Goal: Transaction & Acquisition: Purchase product/service

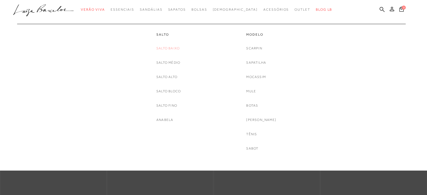
click at [168, 47] on link "Salto Baixo" at bounding box center [167, 49] width 23 height 6
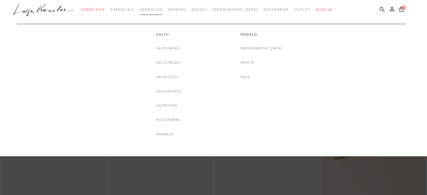
click at [162, 9] on span "Sandálias" at bounding box center [151, 10] width 22 height 4
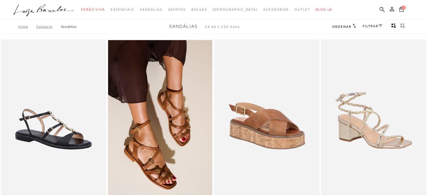
click at [377, 26] on link "FILTRAR" at bounding box center [373, 26] width 20 height 4
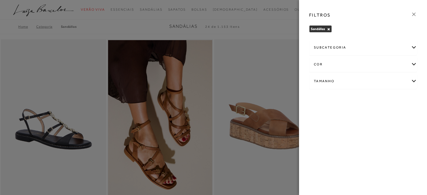
click at [327, 81] on div "Tamanho" at bounding box center [363, 81] width 107 height 15
click at [409, 115] on label "35" at bounding box center [404, 114] width 13 height 12
click at [403, 115] on input "35" at bounding box center [400, 115] width 6 height 6
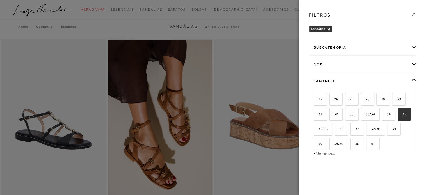
checkbox input "true"
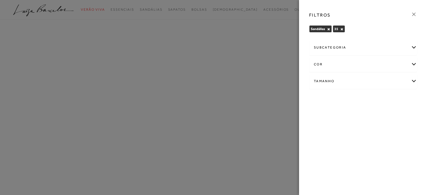
click at [415, 14] on icon at bounding box center [414, 14] width 6 height 6
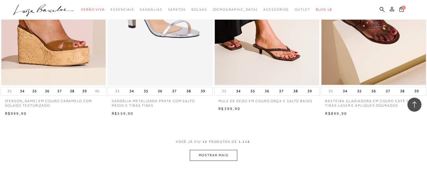
scroll to position [534, 0]
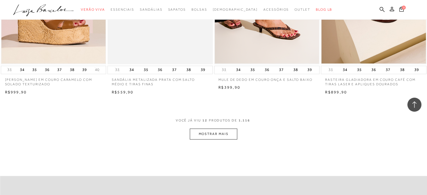
click at [214, 133] on button "MOSTRAR MAIS" at bounding box center [213, 134] width 47 height 11
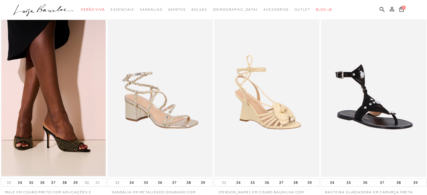
scroll to position [0, 0]
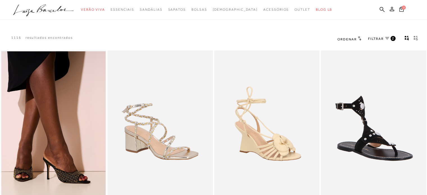
click at [375, 40] on span "FILTRAR" at bounding box center [376, 39] width 16 height 5
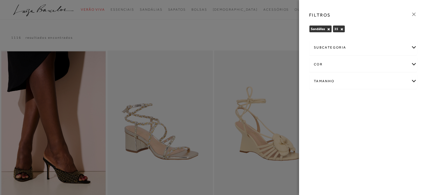
click at [411, 47] on div "subcategoria" at bounding box center [363, 47] width 107 height 15
drag, startPoint x: 273, startPoint y: 8, endPoint x: 267, endPoint y: 16, distance: 9.7
click at [272, 9] on div at bounding box center [213, 97] width 427 height 195
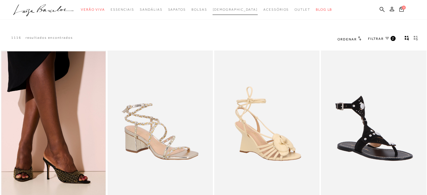
click at [233, 8] on span "[DEMOGRAPHIC_DATA]" at bounding box center [235, 10] width 45 height 4
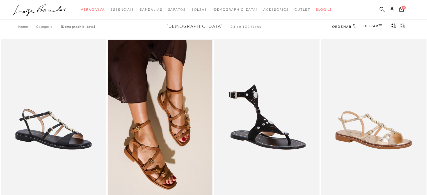
click at [371, 26] on link "FILTRAR" at bounding box center [373, 26] width 20 height 4
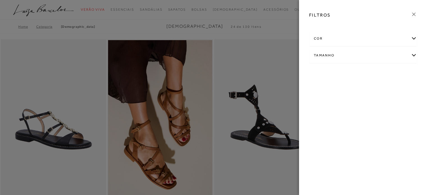
click at [366, 56] on div "Tamanho" at bounding box center [363, 55] width 107 height 15
click at [374, 75] on span "35" at bounding box center [371, 73] width 8 height 4
click at [371, 75] on input "35" at bounding box center [368, 75] width 6 height 6
checkbox input "true"
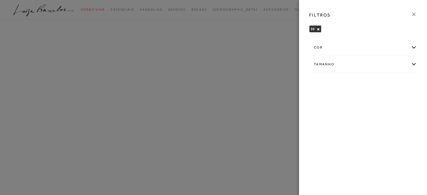
click at [414, 13] on icon at bounding box center [414, 14] width 6 height 6
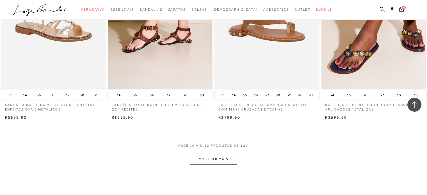
scroll to position [590, 0]
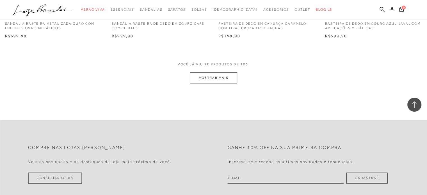
click at [224, 78] on button "MOSTRAR MAIS" at bounding box center [213, 77] width 47 height 11
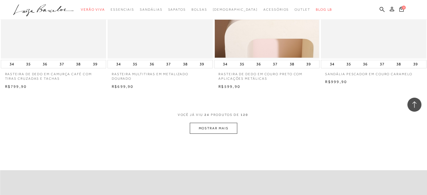
scroll to position [1152, 0]
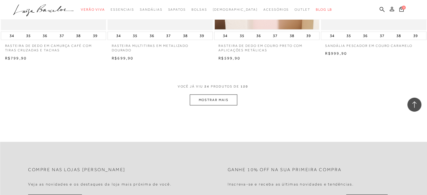
click at [217, 102] on button "MOSTRAR MAIS" at bounding box center [213, 100] width 47 height 11
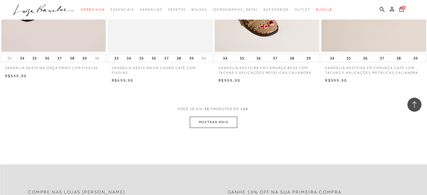
scroll to position [1742, 0]
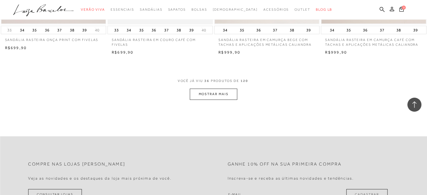
click at [221, 93] on button "MOSTRAR MAIS" at bounding box center [213, 94] width 47 height 11
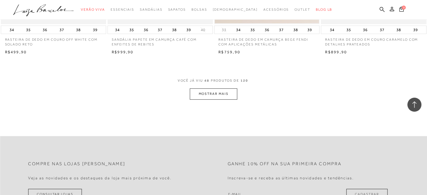
scroll to position [2332, 0]
click at [218, 93] on button "MOSTRAR MAIS" at bounding box center [213, 93] width 47 height 11
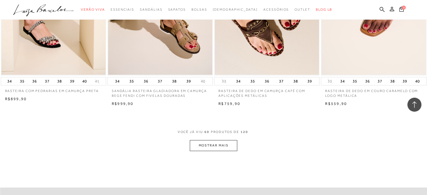
scroll to position [2866, 0]
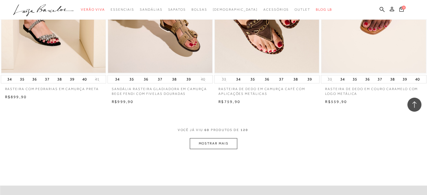
click at [221, 144] on button "MOSTRAR MAIS" at bounding box center [213, 143] width 47 height 11
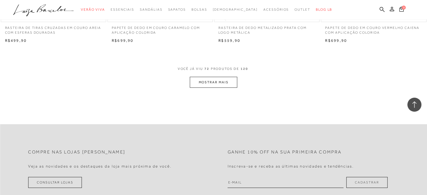
scroll to position [3512, 0]
click at [225, 82] on button "MOSTRAR MAIS" at bounding box center [213, 81] width 47 height 11
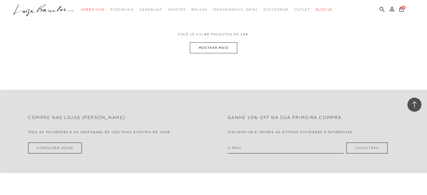
scroll to position [4130, 0]
click at [225, 45] on button "MOSTRAR MAIS" at bounding box center [213, 47] width 47 height 11
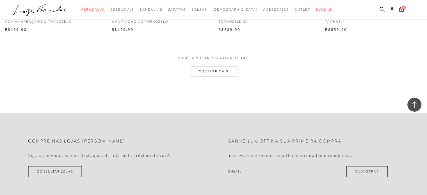
scroll to position [4692, 0]
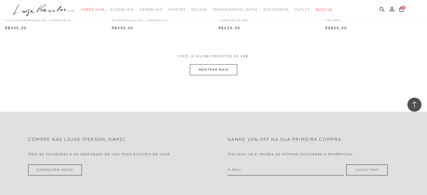
click at [219, 71] on button "MOSTRAR MAIS" at bounding box center [213, 69] width 47 height 11
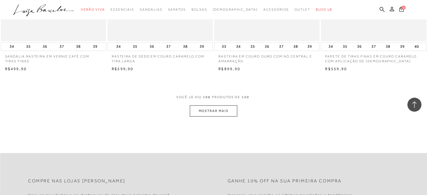
scroll to position [5235, 0]
click at [214, 111] on button "MOSTRAR MAIS" at bounding box center [213, 110] width 47 height 11
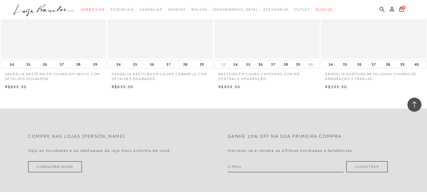
scroll to position [5825, 0]
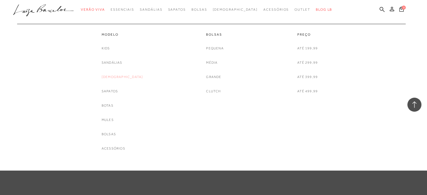
click at [117, 77] on link "[DEMOGRAPHIC_DATA]" at bounding box center [123, 77] width 42 height 6
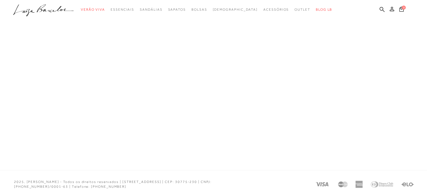
scroll to position [2, 0]
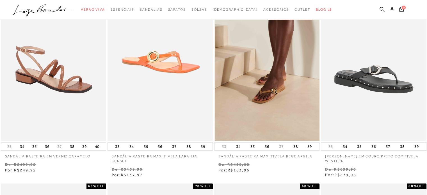
scroll to position [56, 0]
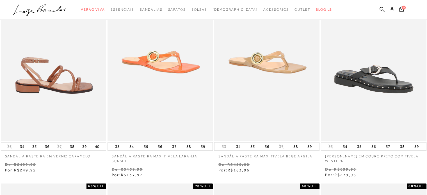
click at [79, 76] on img at bounding box center [53, 62] width 105 height 158
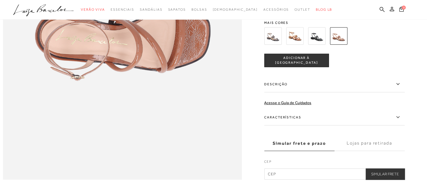
scroll to position [534, 0]
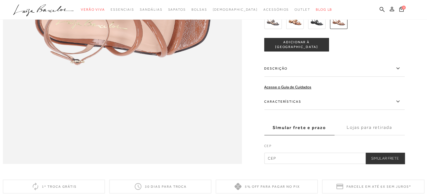
click at [401, 105] on icon at bounding box center [398, 101] width 7 height 7
click at [0, 0] on input "Características" at bounding box center [0, 0] width 0 height 0
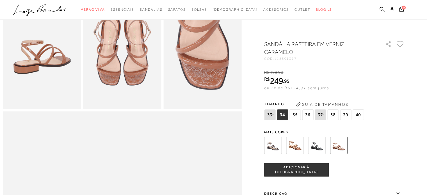
scroll to position [225, 0]
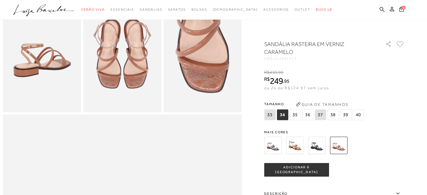
click at [298, 114] on span "35" at bounding box center [295, 115] width 11 height 11
click at [300, 170] on span "ADICIONAR À SACOLA" at bounding box center [297, 170] width 64 height 10
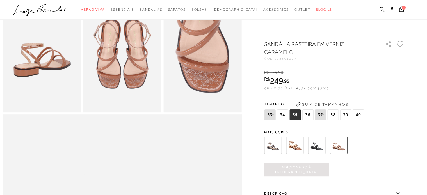
scroll to position [0, 0]
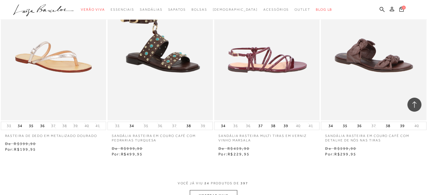
scroll to position [1096, 0]
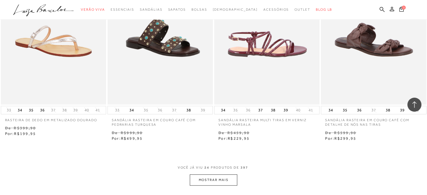
click at [268, 54] on img at bounding box center [267, 26] width 105 height 158
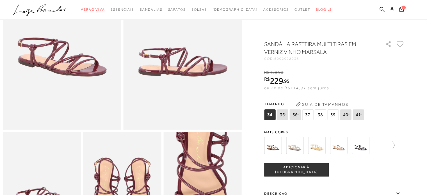
scroll to position [84, 0]
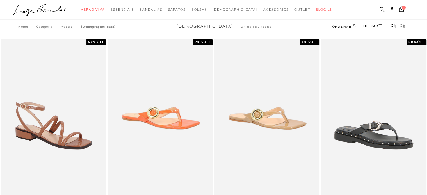
click at [376, 25] on link "FILTRAR" at bounding box center [373, 26] width 20 height 4
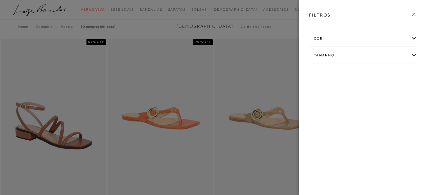
click at [350, 56] on div "Tamanho" at bounding box center [363, 55] width 107 height 15
click at [370, 74] on span "35" at bounding box center [371, 73] width 8 height 4
click at [370, 74] on input "35" at bounding box center [368, 75] width 6 height 6
checkbox input "true"
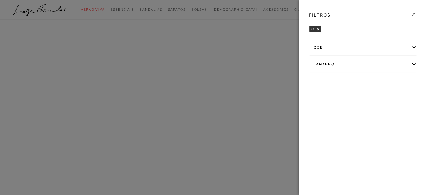
click at [415, 15] on icon at bounding box center [414, 14] width 6 height 6
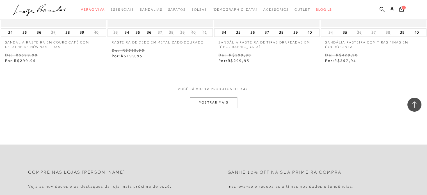
scroll to position [646, 0]
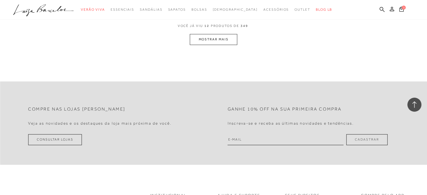
click at [225, 40] on button "MOSTRAR MAIS" at bounding box center [213, 39] width 47 height 11
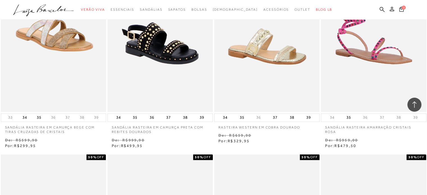
scroll to position [871, 0]
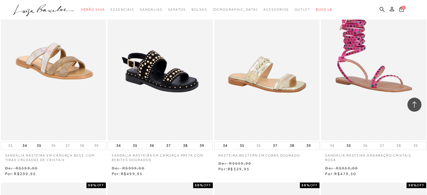
click at [181, 78] on img at bounding box center [160, 61] width 104 height 156
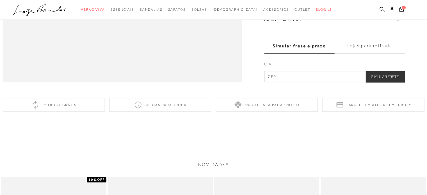
scroll to position [618, 0]
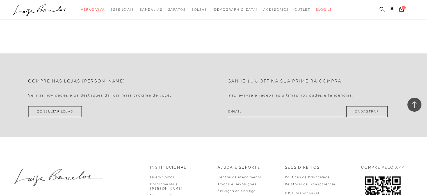
scroll to position [562, 0]
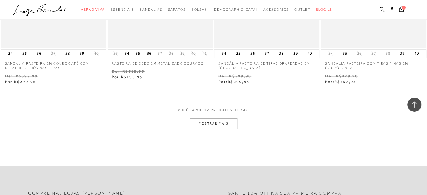
click at [214, 123] on button "MOSTRAR MAIS" at bounding box center [213, 123] width 47 height 11
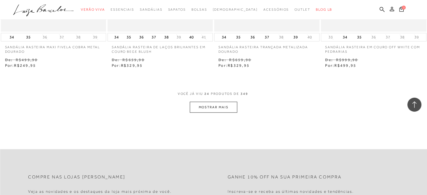
click at [212, 107] on button "MOSTRAR MAIS" at bounding box center [213, 107] width 47 height 11
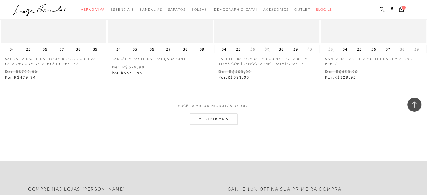
scroll to position [1798, 0]
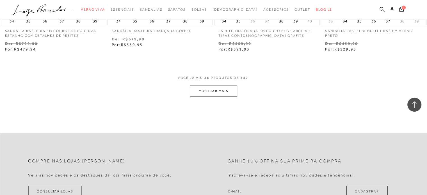
click at [216, 86] on button "MOSTRAR MAIS" at bounding box center [213, 91] width 47 height 11
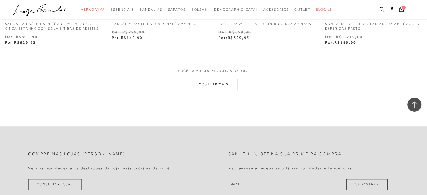
scroll to position [2416, 0]
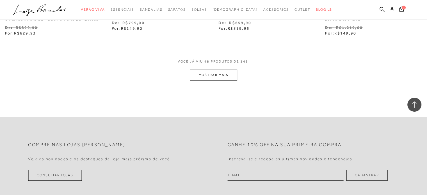
click at [217, 70] on button "MOSTRAR MAIS" at bounding box center [213, 75] width 47 height 11
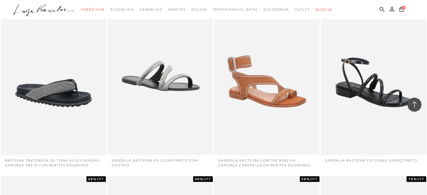
scroll to position [2472, 0]
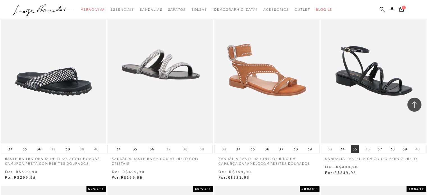
click at [355, 145] on button "35" at bounding box center [355, 149] width 8 height 8
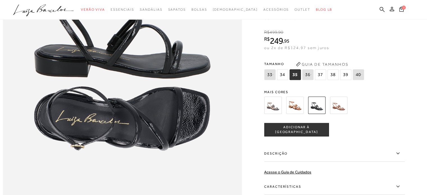
scroll to position [448, 0]
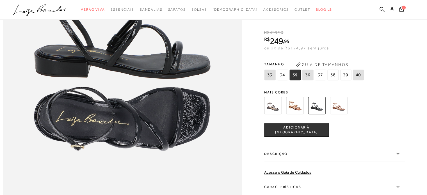
click at [303, 135] on span "ADICIONAR À SACOLA" at bounding box center [297, 130] width 64 height 10
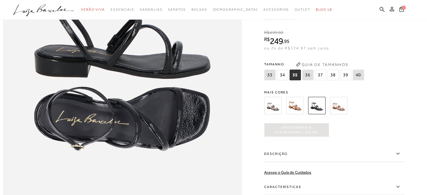
scroll to position [0, 0]
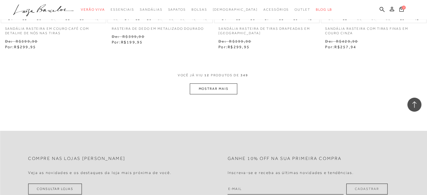
scroll to position [590, 0]
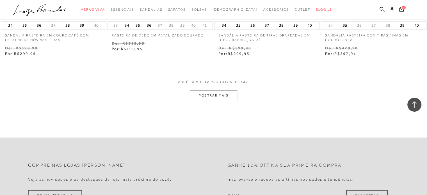
click at [209, 95] on button "MOSTRAR MAIS" at bounding box center [213, 95] width 47 height 11
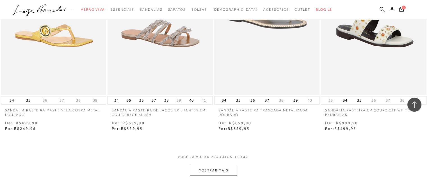
scroll to position [1229, 0]
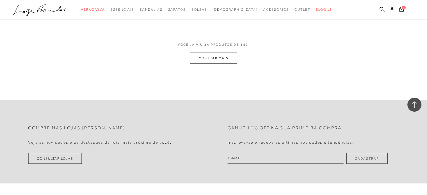
click at [219, 60] on button "MOSTRAR MAIS" at bounding box center [213, 58] width 47 height 11
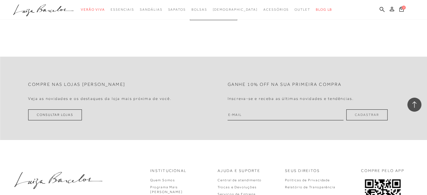
scroll to position [1791, 0]
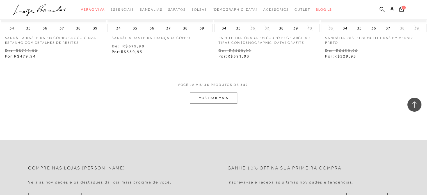
click at [226, 93] on button "MOSTRAR MAIS" at bounding box center [213, 98] width 47 height 11
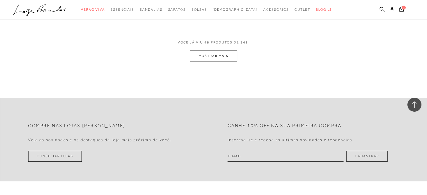
scroll to position [2437, 0]
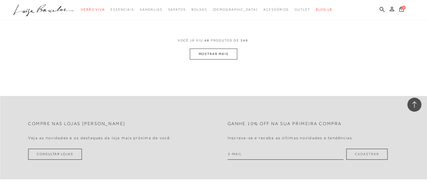
click at [212, 49] on button "MOSTRAR MAIS" at bounding box center [213, 54] width 47 height 11
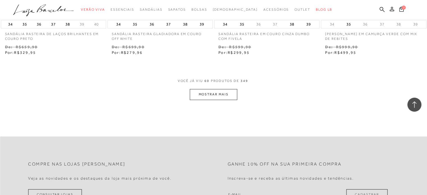
scroll to position [2999, 0]
click at [214, 88] on button "MOSTRAR MAIS" at bounding box center [213, 93] width 47 height 11
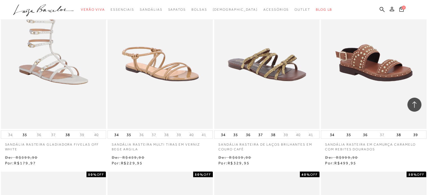
scroll to position [3308, 0]
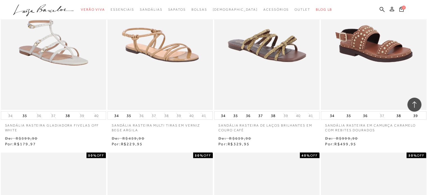
click at [171, 58] on img at bounding box center [160, 31] width 104 height 156
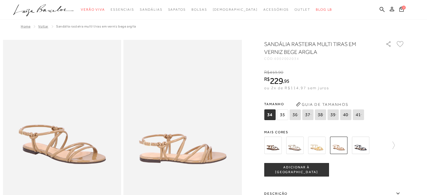
click at [284, 114] on span "35" at bounding box center [282, 115] width 11 height 11
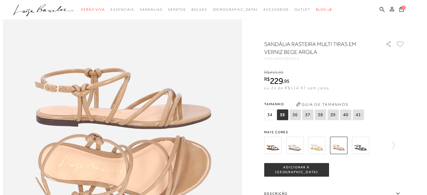
scroll to position [421, 0]
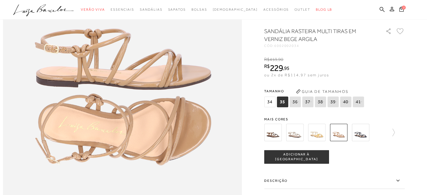
click at [305, 162] on span "ADICIONAR À SACOLA" at bounding box center [297, 157] width 64 height 10
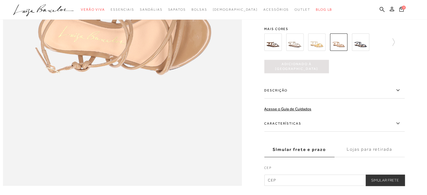
scroll to position [506, 0]
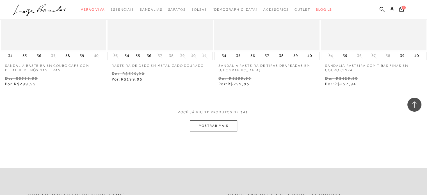
scroll to position [646, 0]
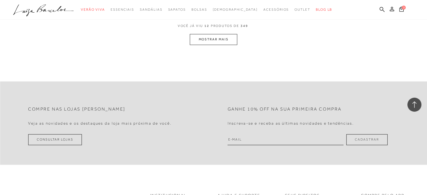
click at [213, 42] on button "MOSTRAR MAIS" at bounding box center [213, 39] width 47 height 11
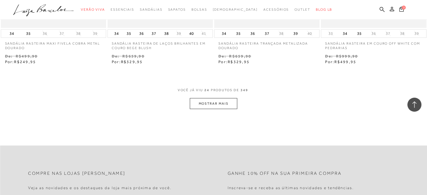
scroll to position [1257, 0]
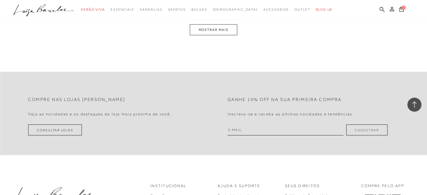
click at [210, 31] on button "MOSTRAR MAIS" at bounding box center [213, 29] width 47 height 11
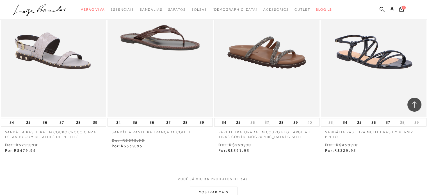
scroll to position [1742, 0]
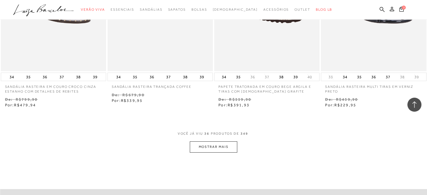
click at [214, 142] on button "MOSTRAR MAIS" at bounding box center [213, 147] width 47 height 11
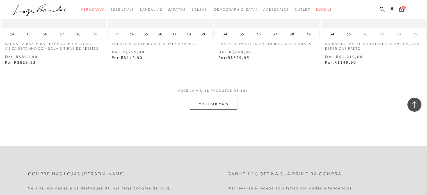
scroll to position [2388, 0]
click at [221, 99] on button "MOSTRAR MAIS" at bounding box center [213, 102] width 47 height 11
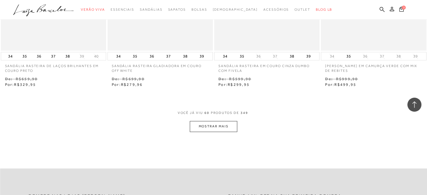
scroll to position [3034, 0]
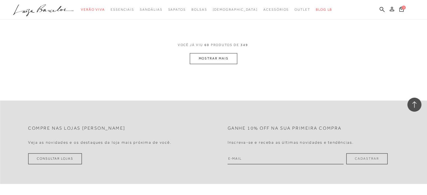
click at [221, 54] on button "MOSTRAR MAIS" at bounding box center [213, 58] width 47 height 11
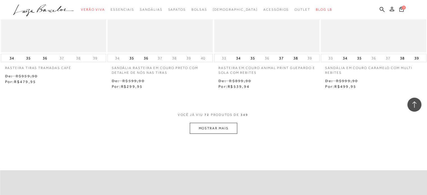
scroll to position [3568, 0]
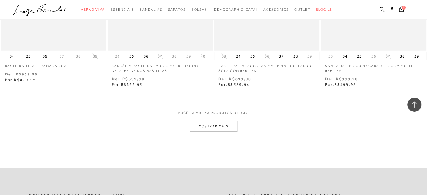
click at [217, 123] on button "MOSTRAR MAIS" at bounding box center [213, 126] width 47 height 11
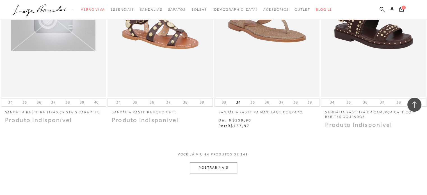
scroll to position [4130, 0]
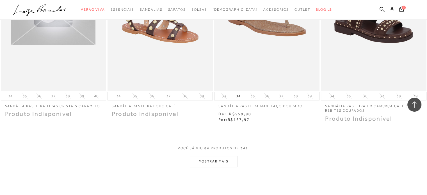
click at [223, 157] on button "MOSTRAR MAIS" at bounding box center [213, 161] width 47 height 11
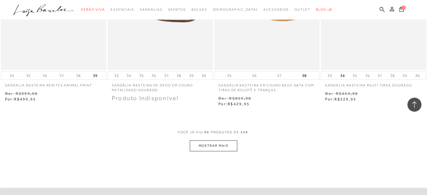
scroll to position [4748, 0]
click at [221, 140] on button "MOSTRAR MAIS" at bounding box center [213, 145] width 47 height 11
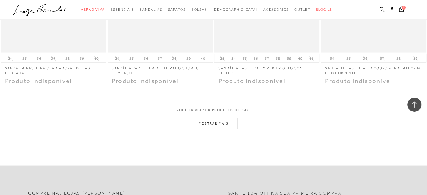
scroll to position [5366, 0]
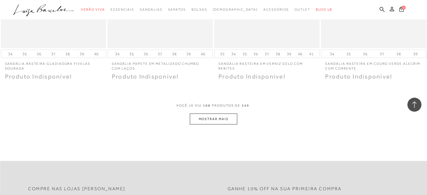
click at [220, 114] on button "MOSTRAR MAIS" at bounding box center [213, 119] width 47 height 11
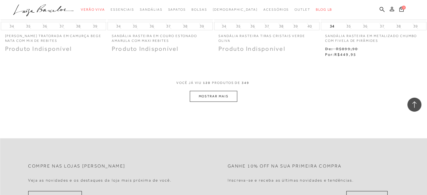
scroll to position [6040, 0]
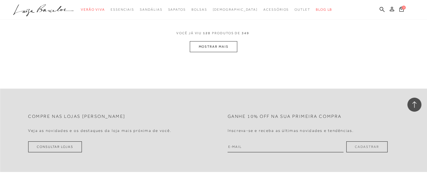
click at [225, 41] on button "MOSTRAR MAIS" at bounding box center [213, 46] width 47 height 11
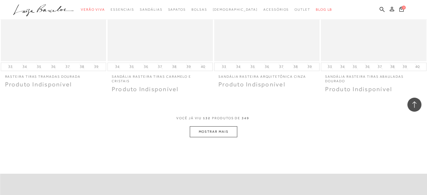
scroll to position [6553, 0]
click at [209, 126] on button "MOSTRAR MAIS" at bounding box center [213, 131] width 47 height 11
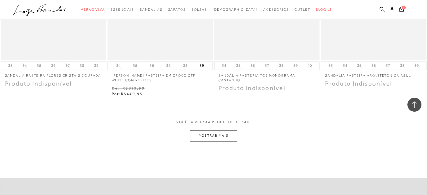
scroll to position [7171, 0]
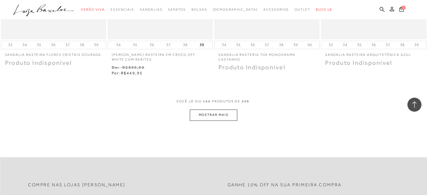
click at [216, 110] on button "MOSTRAR MAIS" at bounding box center [213, 115] width 47 height 11
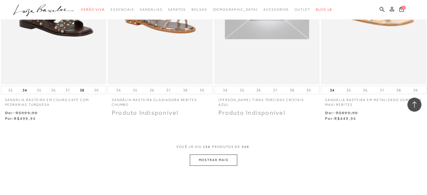
scroll to position [7732, 0]
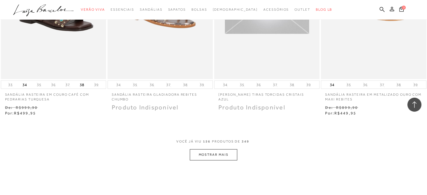
click at [221, 149] on button "MOSTRAR MAIS" at bounding box center [213, 154] width 47 height 11
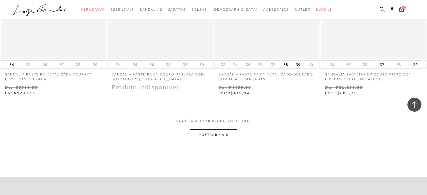
scroll to position [8407, 0]
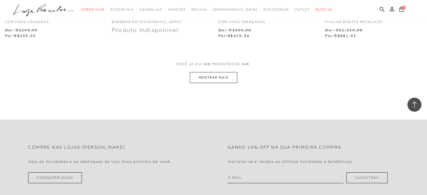
click at [223, 72] on button "MOSTRAR MAIS" at bounding box center [213, 77] width 47 height 11
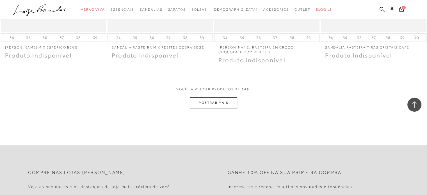
scroll to position [8997, 0]
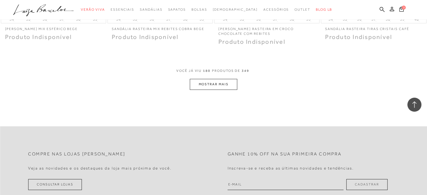
click at [225, 79] on button "MOSTRAR MAIS" at bounding box center [213, 84] width 47 height 11
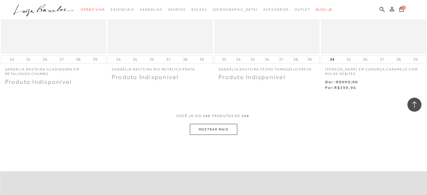
scroll to position [9559, 0]
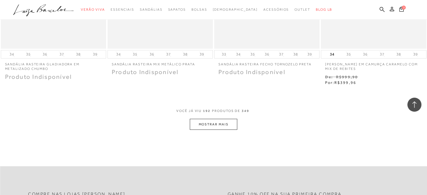
click at [213, 119] on button "MOSTRAR MAIS" at bounding box center [213, 124] width 47 height 11
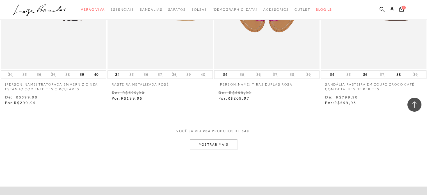
scroll to position [10148, 0]
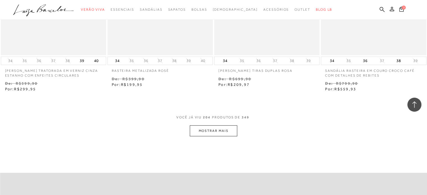
click at [219, 126] on button "MOSTRAR MAIS" at bounding box center [213, 131] width 47 height 11
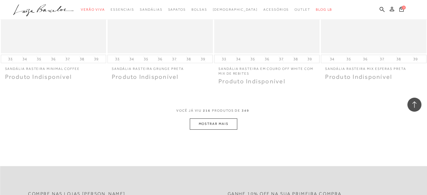
scroll to position [10738, 0]
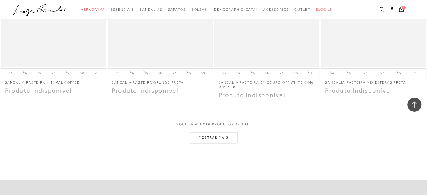
click at [222, 132] on button "MOSTRAR MAIS" at bounding box center [213, 137] width 47 height 11
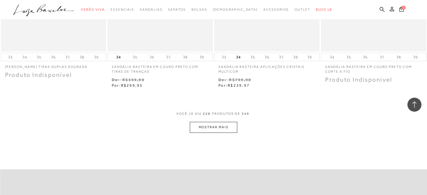
scroll to position [11356, 0]
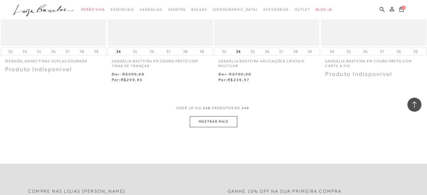
click at [219, 116] on button "MOSTRAR MAIS" at bounding box center [213, 121] width 47 height 11
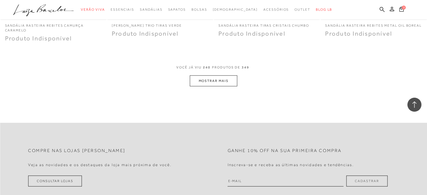
scroll to position [12003, 0]
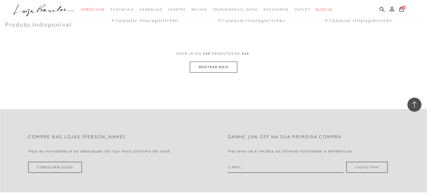
click at [215, 62] on button "MOSTRAR MAIS" at bounding box center [213, 67] width 47 height 11
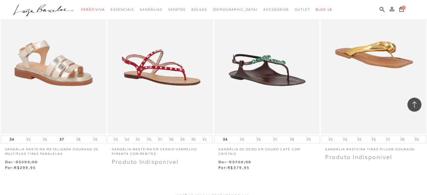
scroll to position [12593, 0]
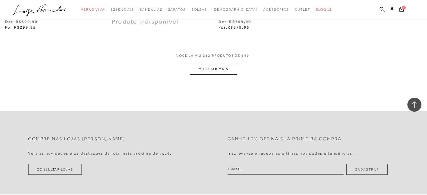
click at [215, 64] on button "MOSTRAR MAIS" at bounding box center [213, 69] width 47 height 11
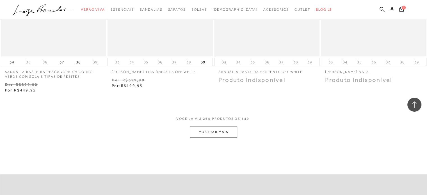
scroll to position [13211, 0]
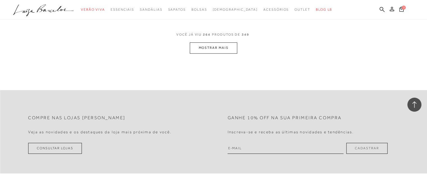
click at [224, 42] on button "MOSTRAR MAIS" at bounding box center [213, 47] width 47 height 11
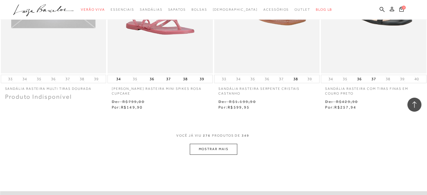
scroll to position [13723, 0]
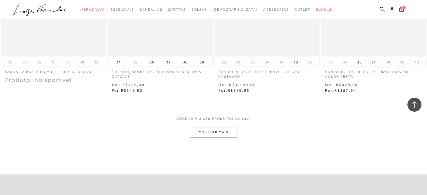
click at [220, 127] on button "MOSTRAR MAIS" at bounding box center [213, 132] width 47 height 11
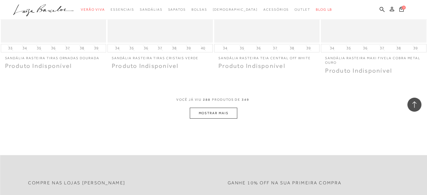
scroll to position [14334, 0]
click at [220, 108] on button "MOSTRAR MAIS" at bounding box center [213, 113] width 47 height 11
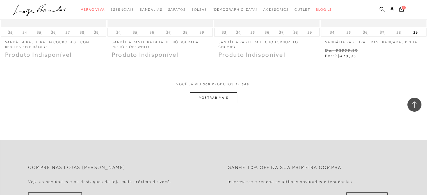
scroll to position [14952, 0]
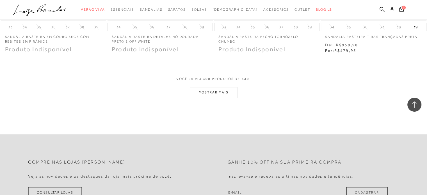
click at [212, 87] on button "MOSTRAR MAIS" at bounding box center [213, 92] width 47 height 11
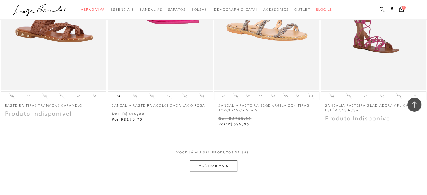
scroll to position [15514, 0]
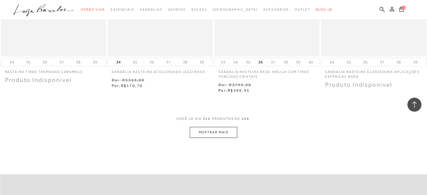
click at [217, 127] on button "MOSTRAR MAIS" at bounding box center [213, 132] width 47 height 11
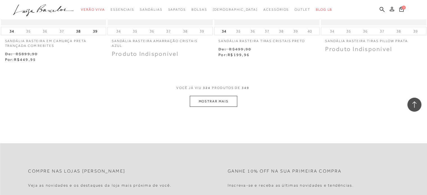
scroll to position [16132, 0]
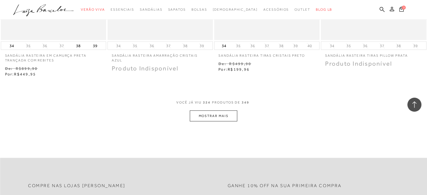
click at [219, 111] on button "MOSTRAR MAIS" at bounding box center [213, 116] width 47 height 11
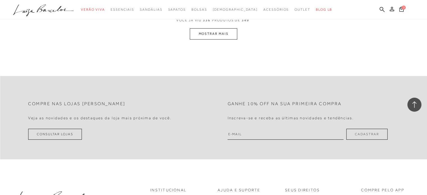
scroll to position [16722, 0]
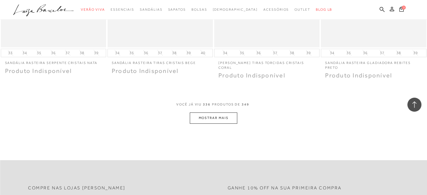
click at [223, 113] on button "MOSTRAR MAIS" at bounding box center [213, 118] width 47 height 11
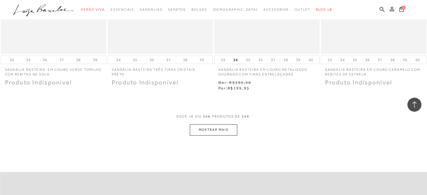
scroll to position [17312, 0]
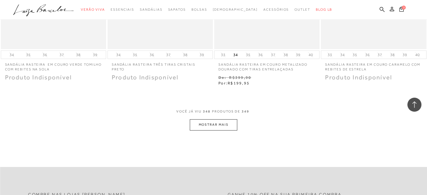
click at [210, 119] on button "MOSTRAR MAIS" at bounding box center [213, 124] width 47 height 11
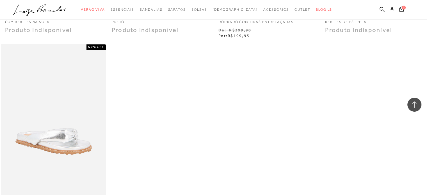
scroll to position [17369, 0]
